Goal: Check status: Check status

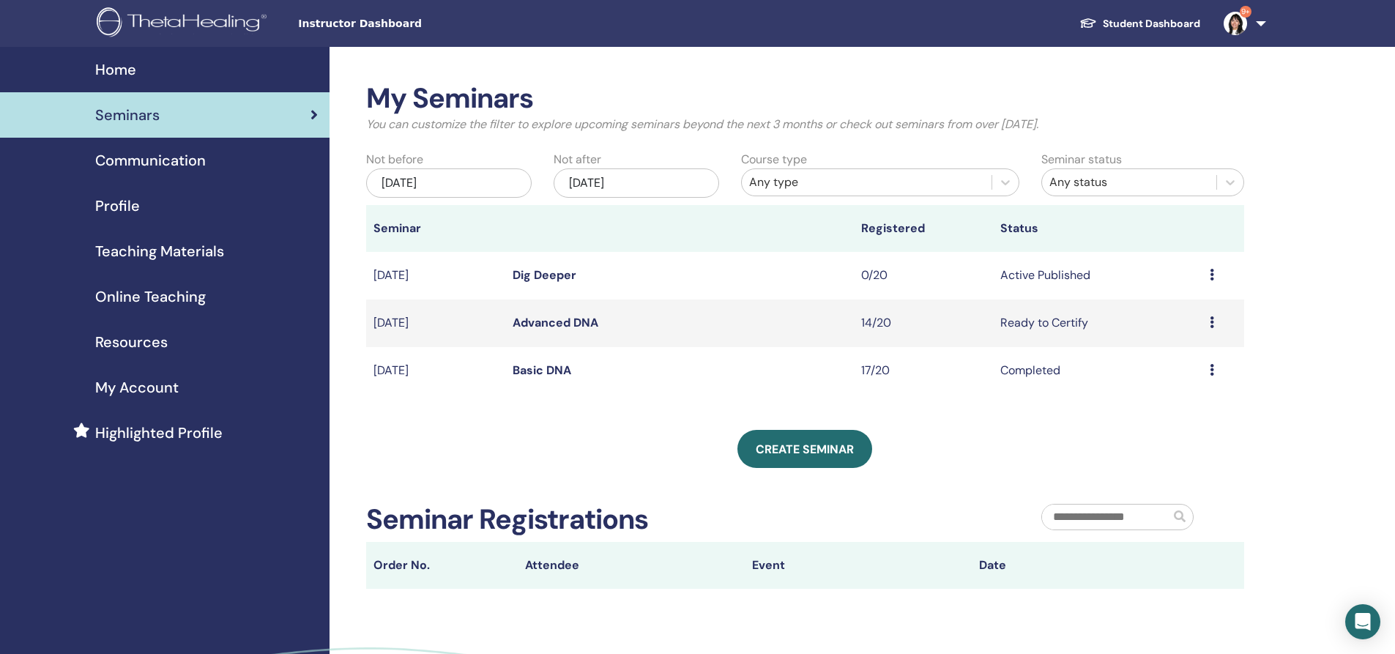
click at [532, 320] on link "Advanced DNA" at bounding box center [556, 322] width 86 height 15
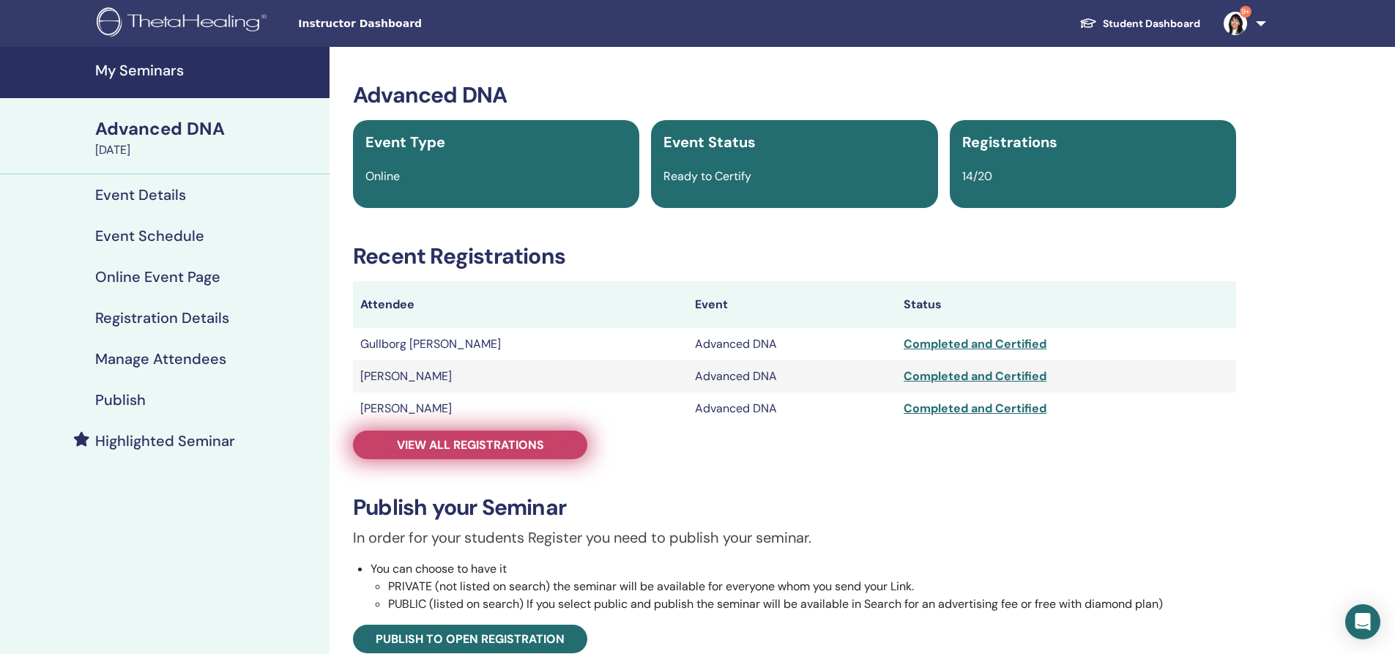
click at [471, 446] on span "View all registrations" at bounding box center [470, 444] width 147 height 15
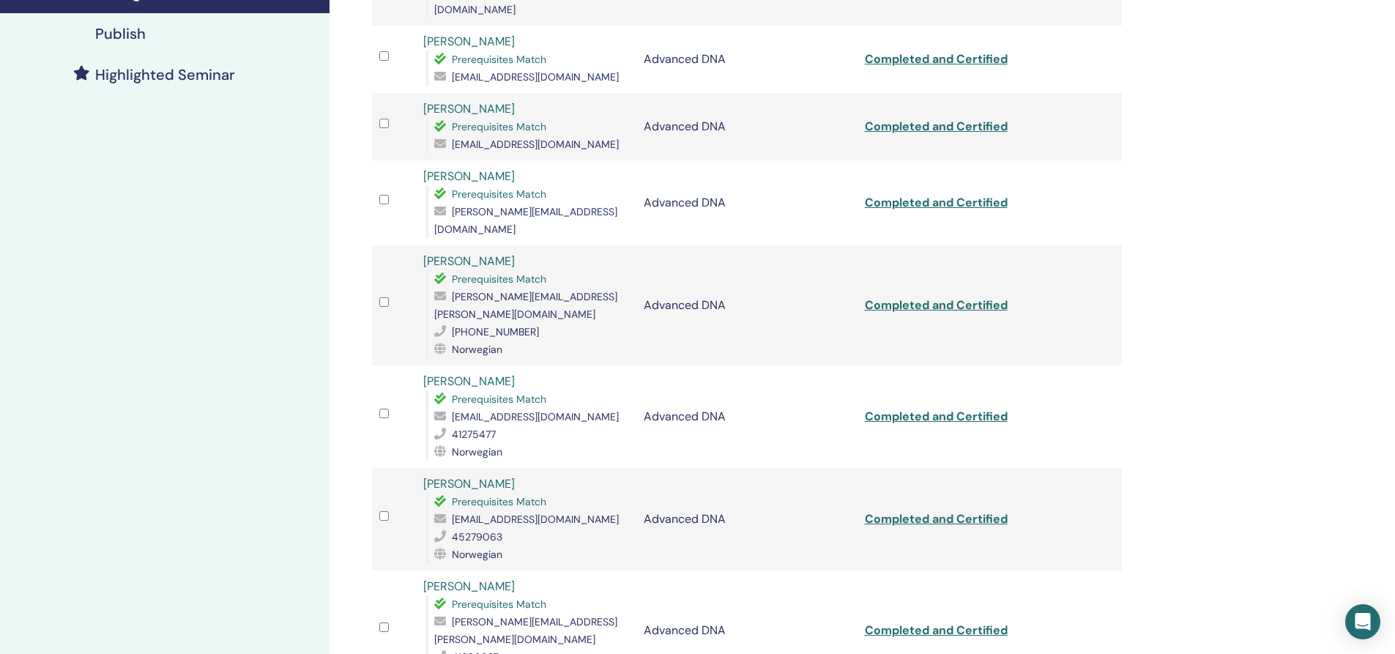
scroll to position [293, 0]
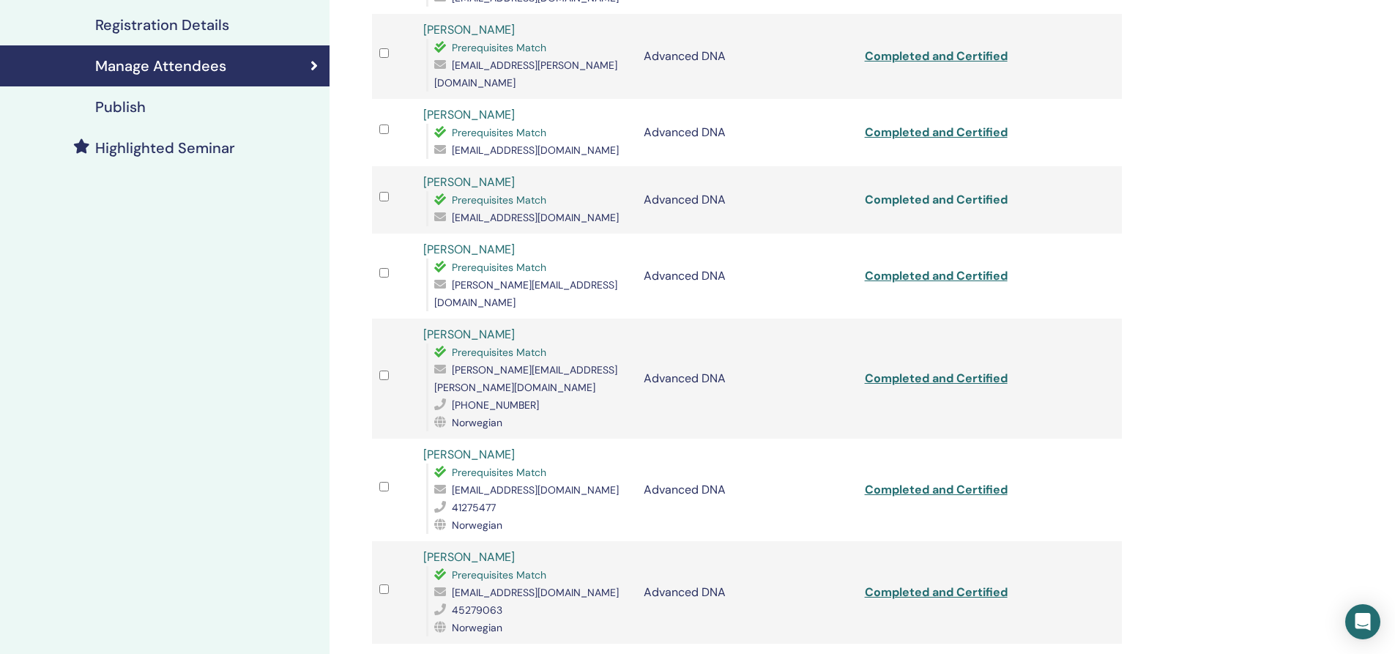
click at [947, 192] on link "Completed and Certified" at bounding box center [936, 199] width 143 height 15
